Goal: Task Accomplishment & Management: Manage account settings

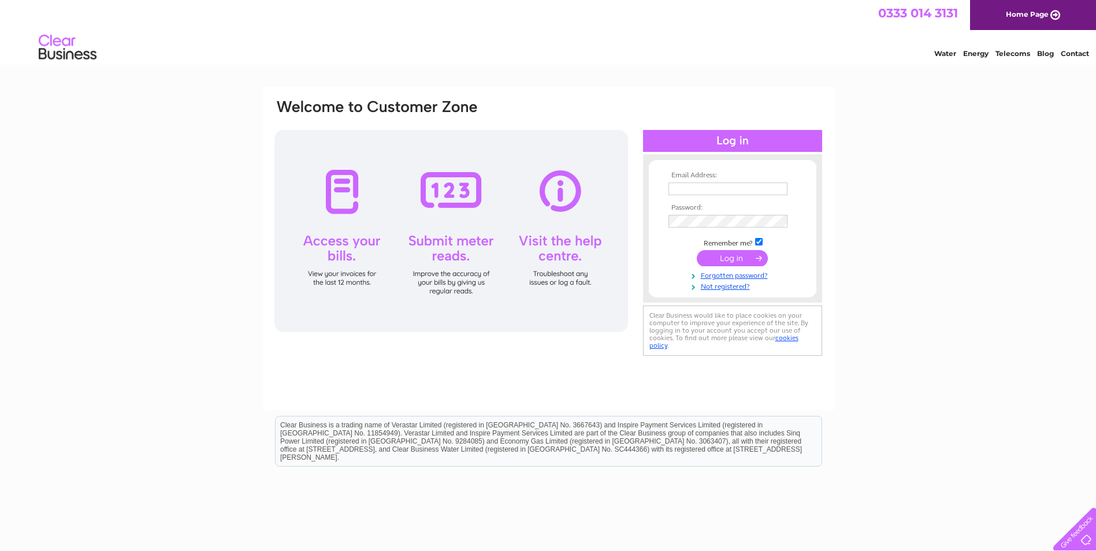
type input "john.dicken@2agriculture.com"
click at [730, 254] on input "submit" at bounding box center [732, 258] width 71 height 16
click at [717, 259] on input "submit" at bounding box center [732, 258] width 71 height 16
click at [740, 255] on input "submit" at bounding box center [732, 258] width 71 height 16
drag, startPoint x: 977, startPoint y: 302, endPoint x: 729, endPoint y: 260, distance: 251.8
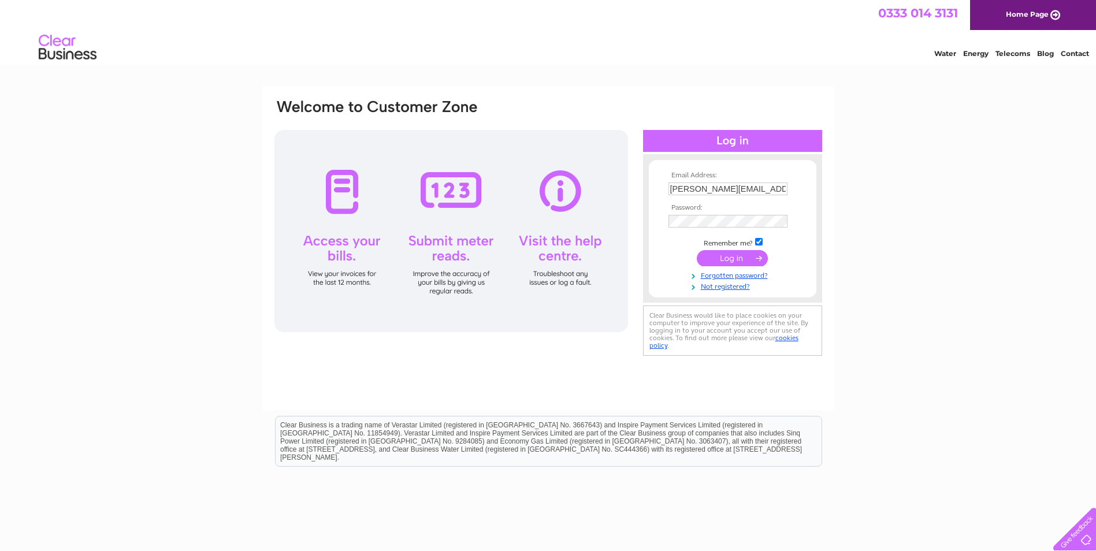
click at [977, 300] on div "Email Address: john.dicken@2agriculture.com Password:" at bounding box center [548, 347] width 1096 height 521
click at [728, 258] on input "submit" at bounding box center [732, 258] width 71 height 16
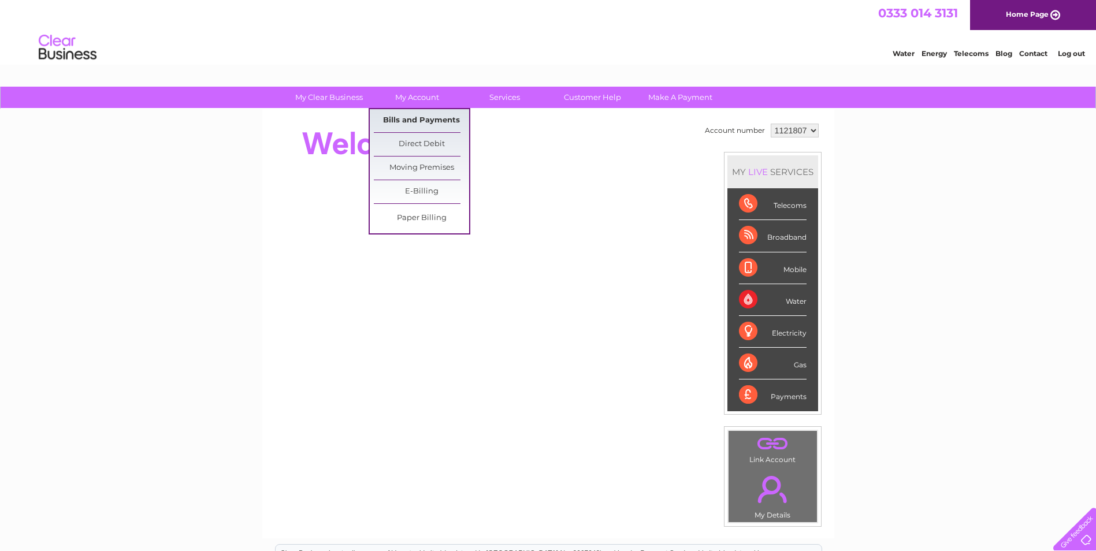
click at [424, 118] on link "Bills and Payments" at bounding box center [421, 120] width 95 height 23
